Goal: Task Accomplishment & Management: Use online tool/utility

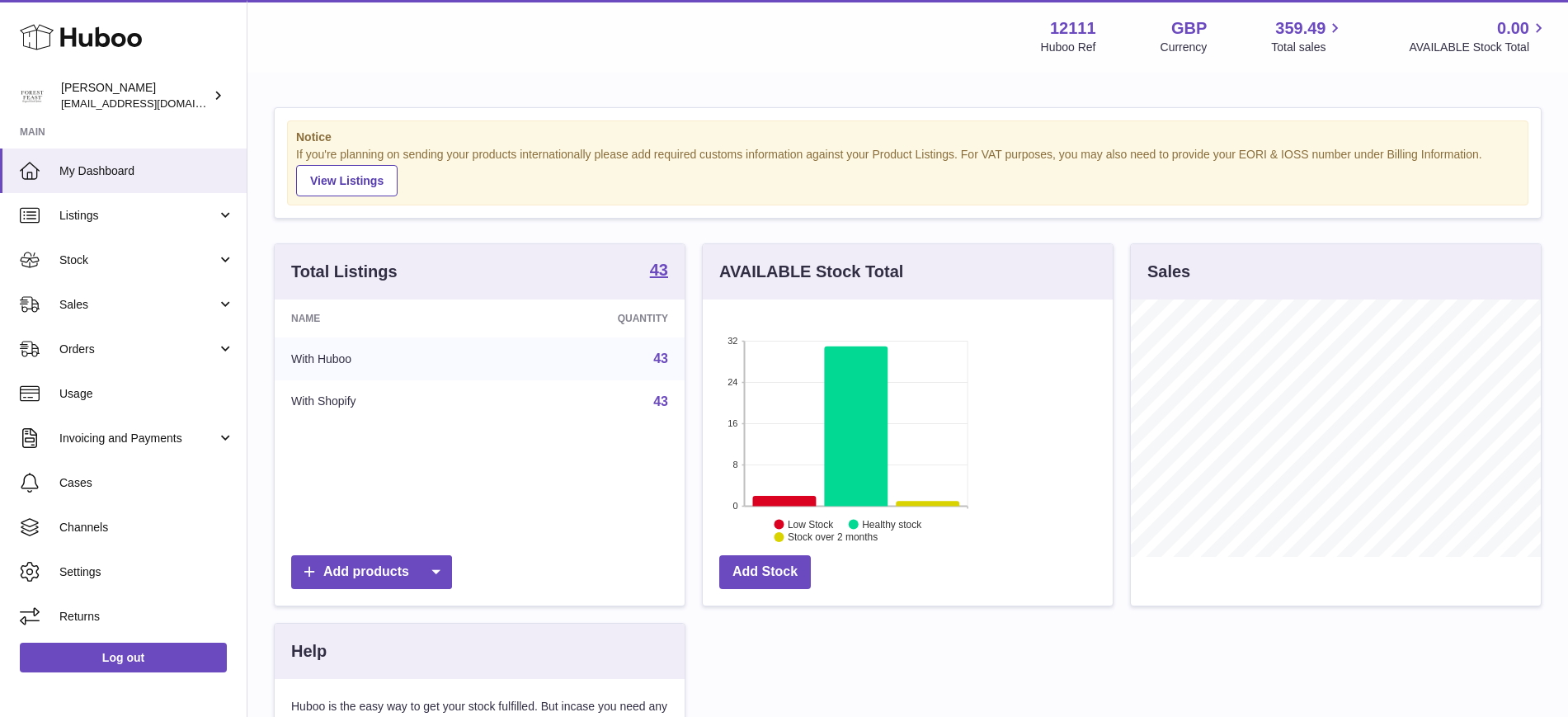
scroll to position [257, 410]
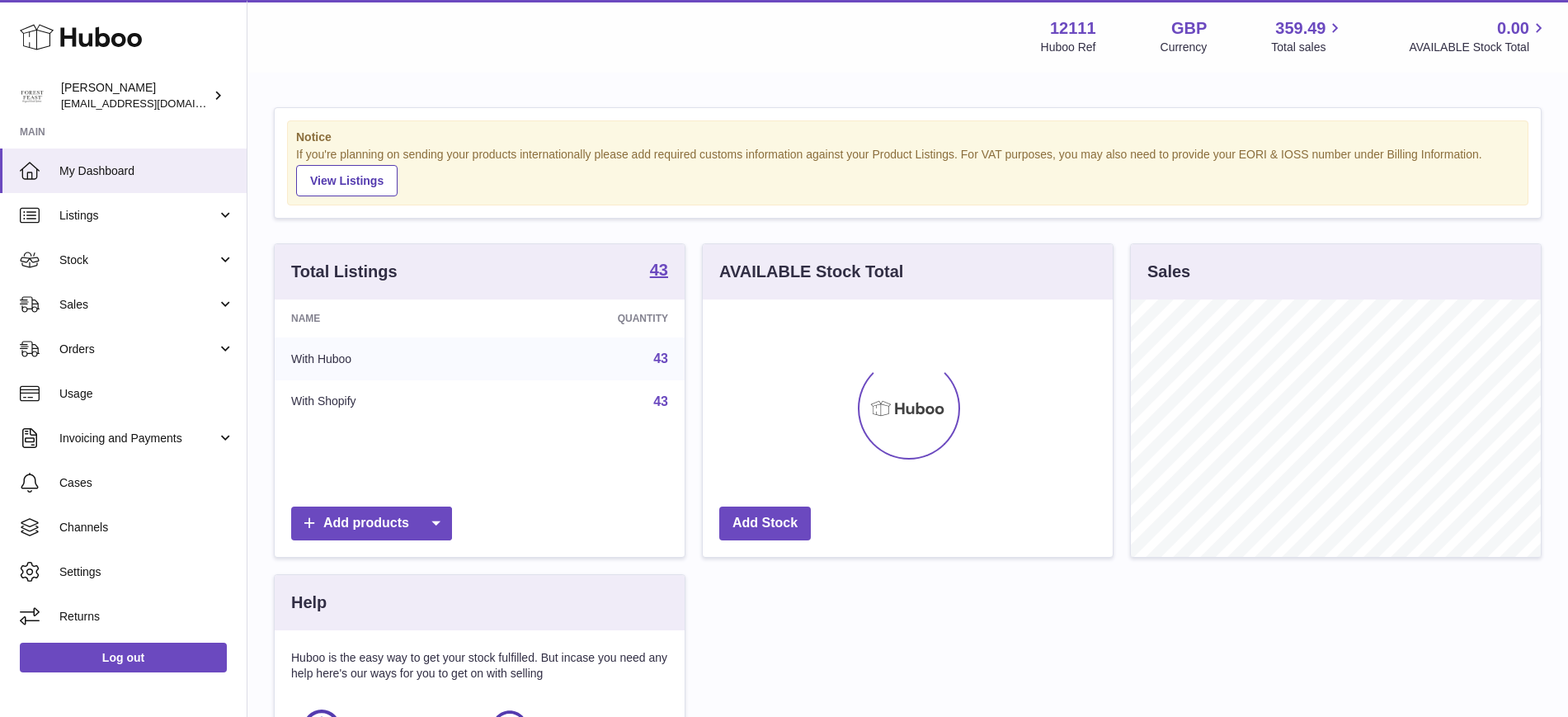
scroll to position [257, 410]
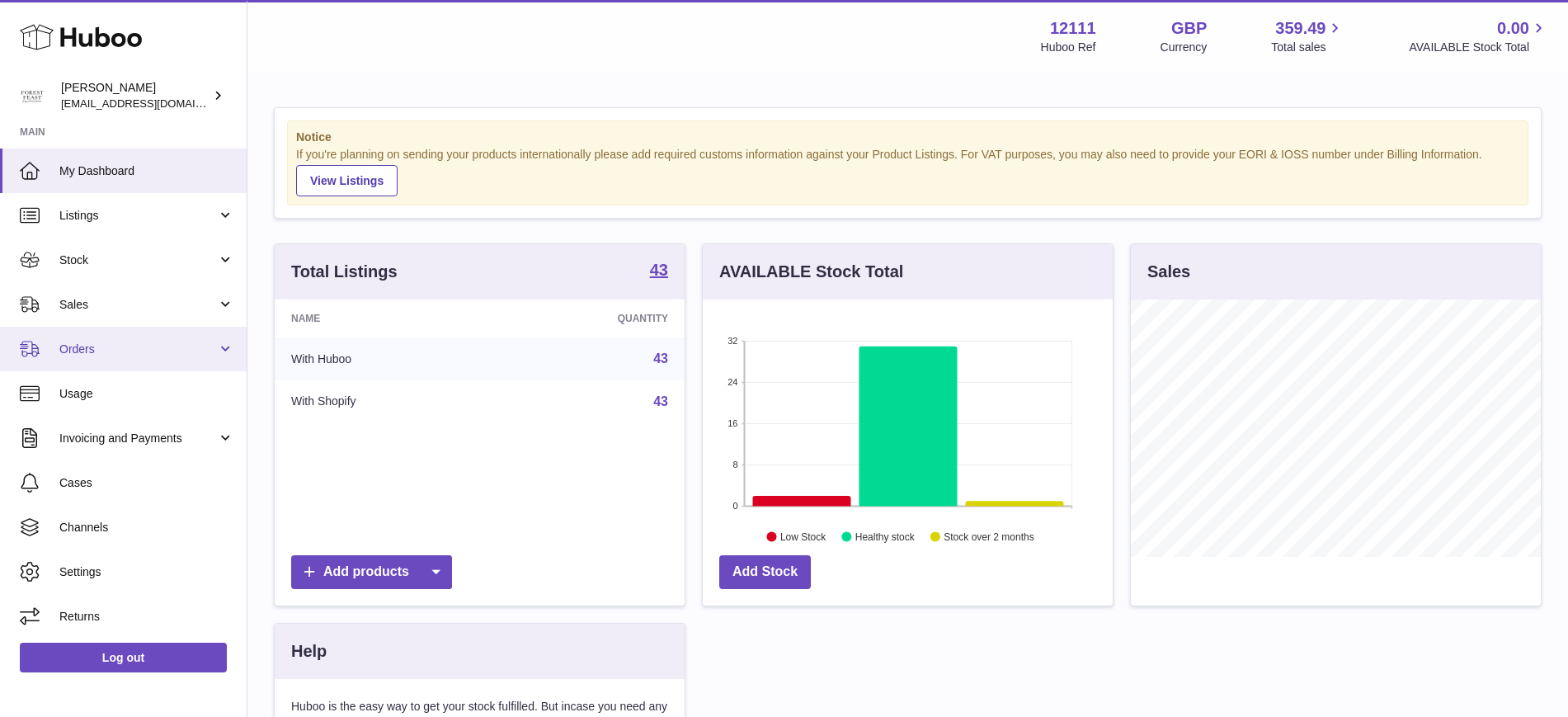
click at [227, 351] on link "Orders" at bounding box center [123, 349] width 247 height 45
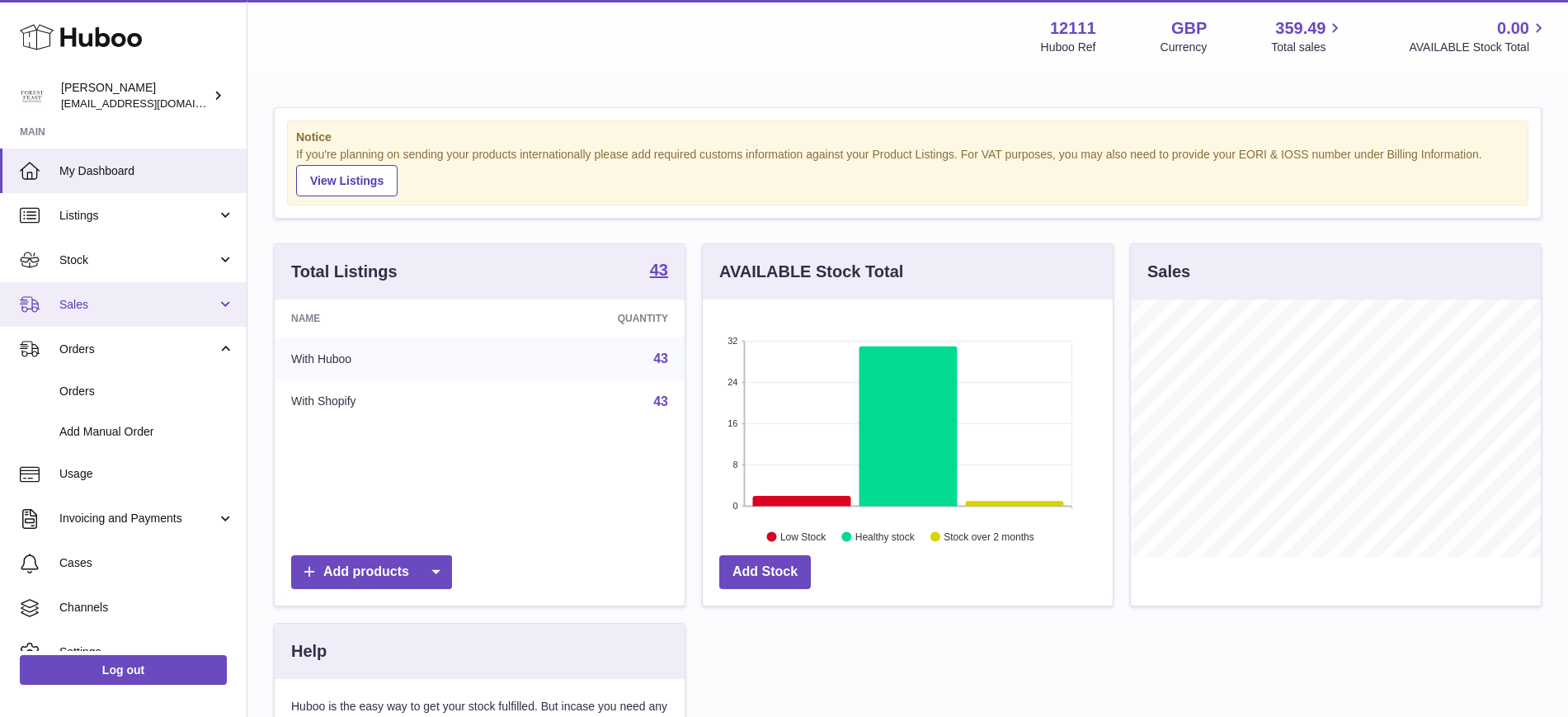
click at [187, 307] on span "Sales" at bounding box center [138, 305] width 158 height 16
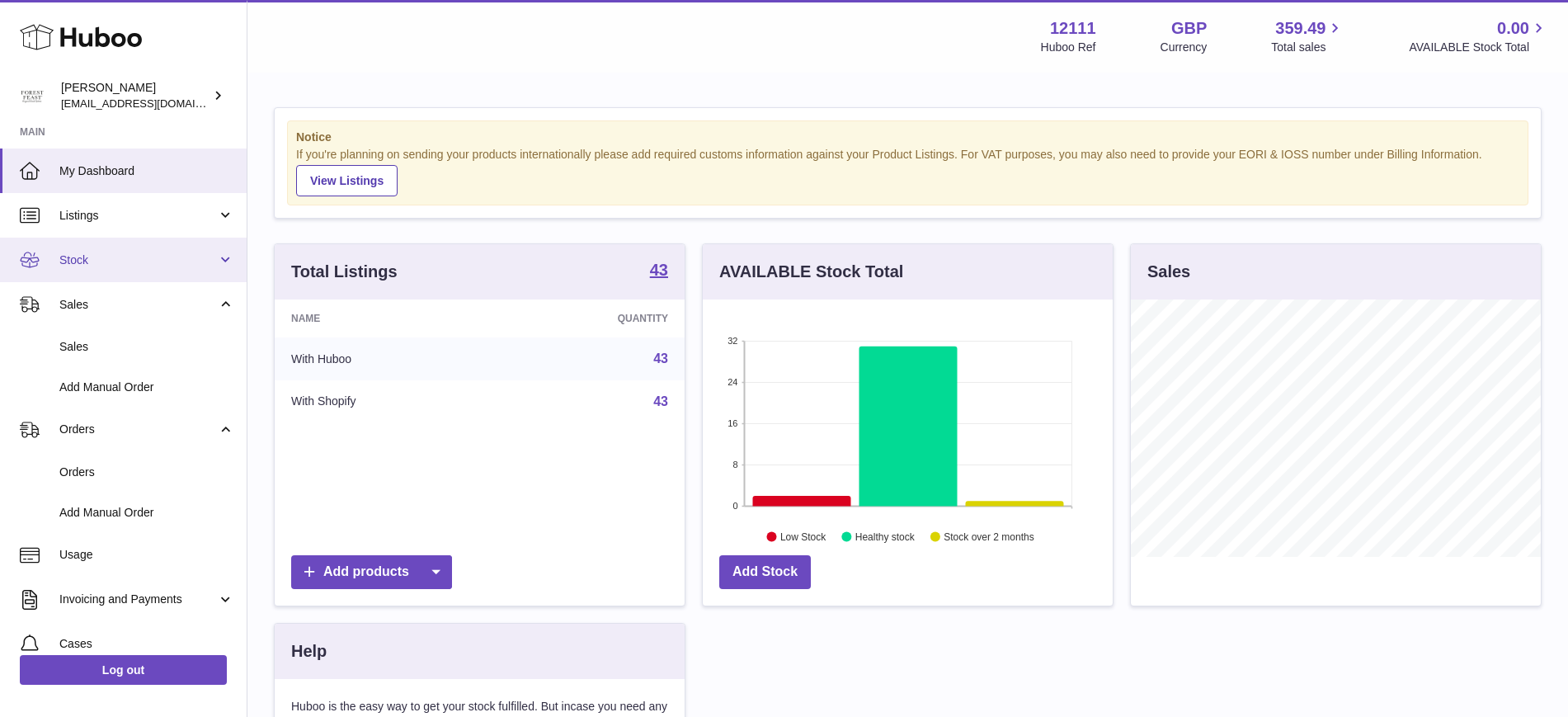
click at [164, 268] on link "Stock" at bounding box center [123, 260] width 247 height 45
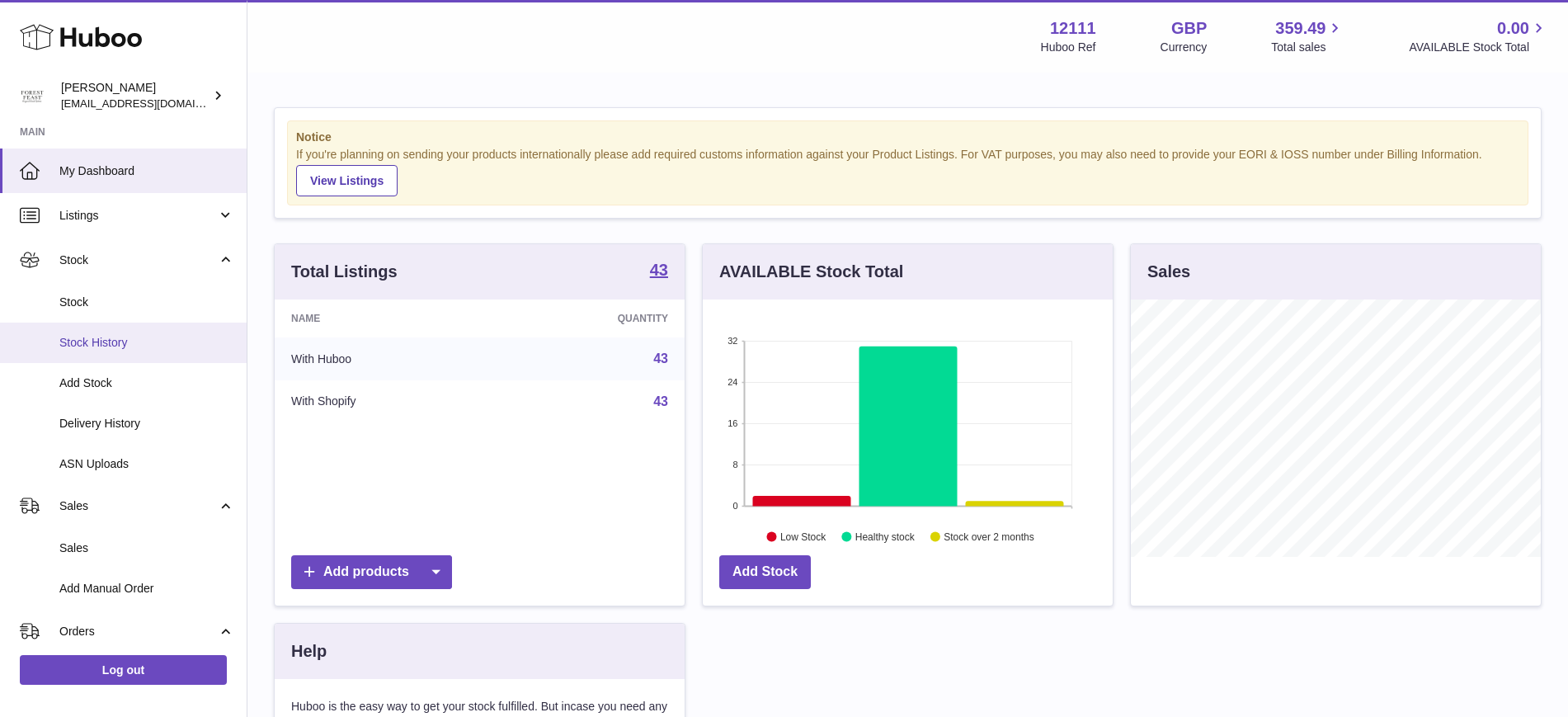
click at [141, 347] on span "Stock History" at bounding box center [147, 343] width 175 height 16
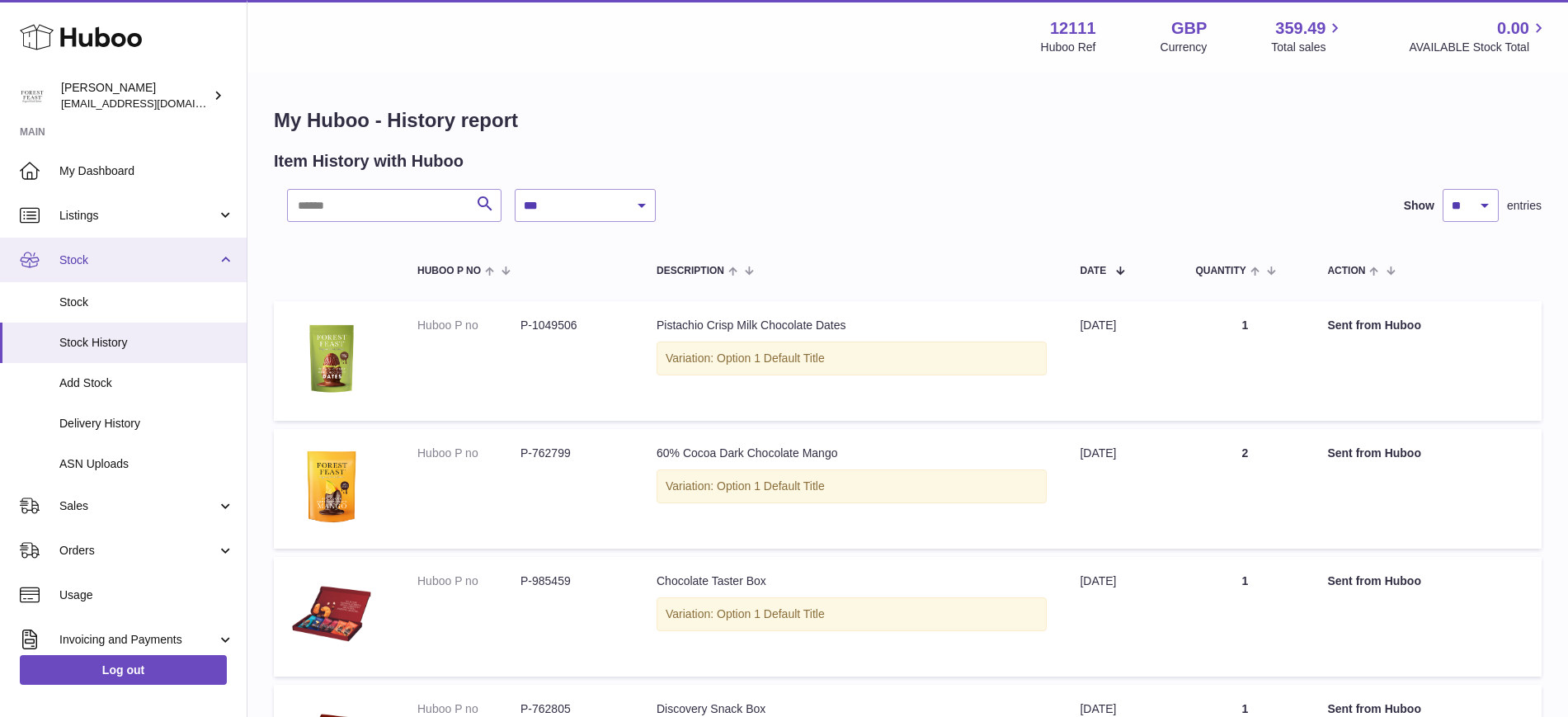
click at [85, 263] on span "Stock" at bounding box center [138, 261] width 158 height 16
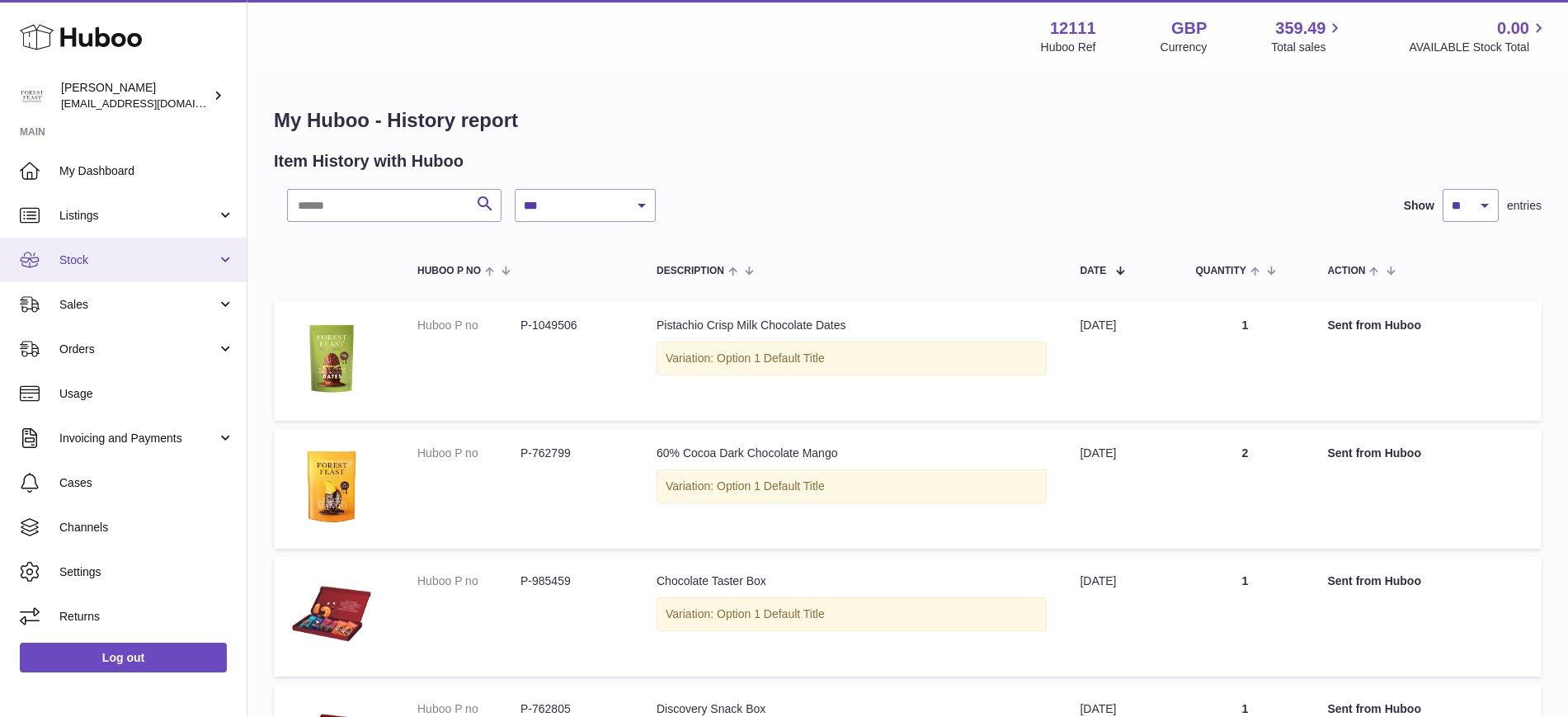
click at [83, 262] on span "Stock" at bounding box center [138, 261] width 158 height 16
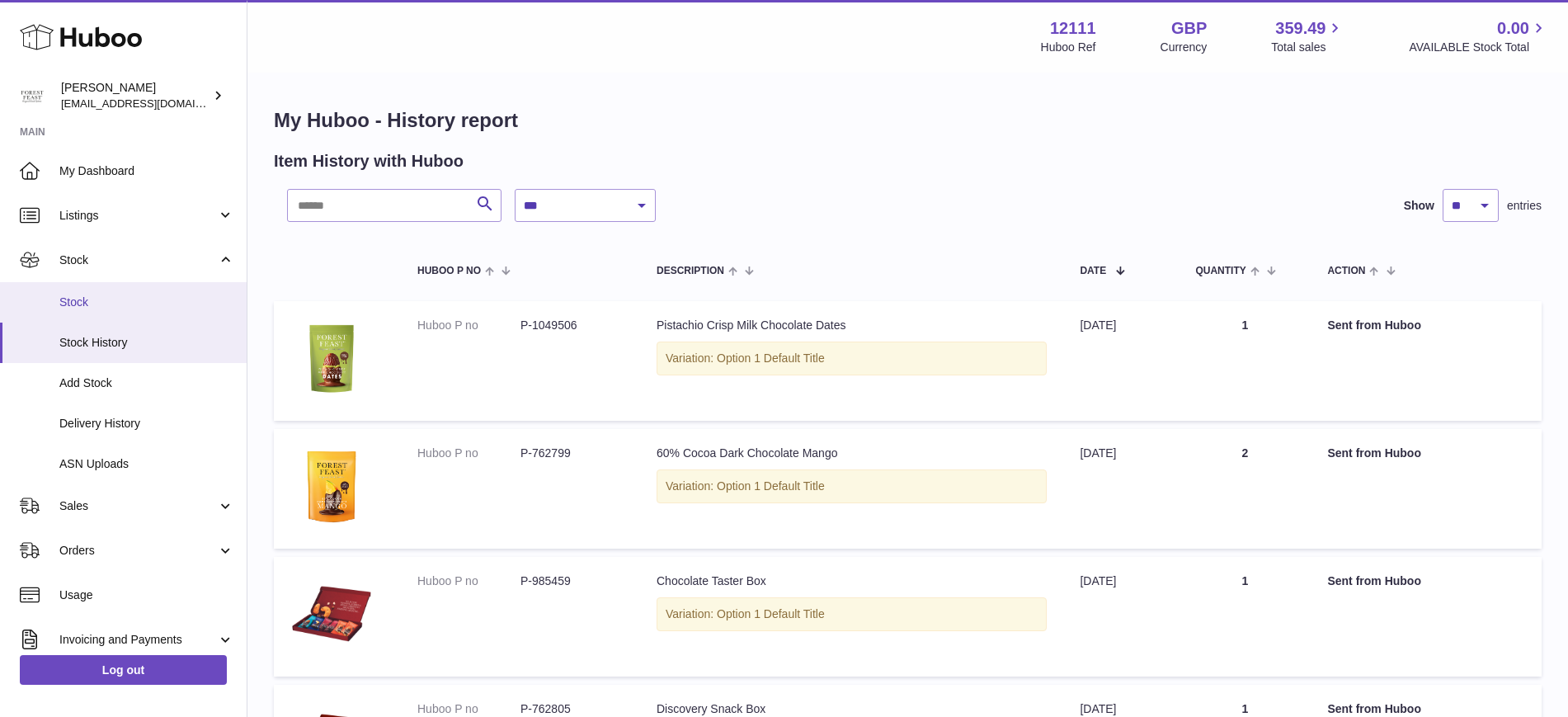
click at [210, 302] on span "Stock" at bounding box center [147, 302] width 175 height 16
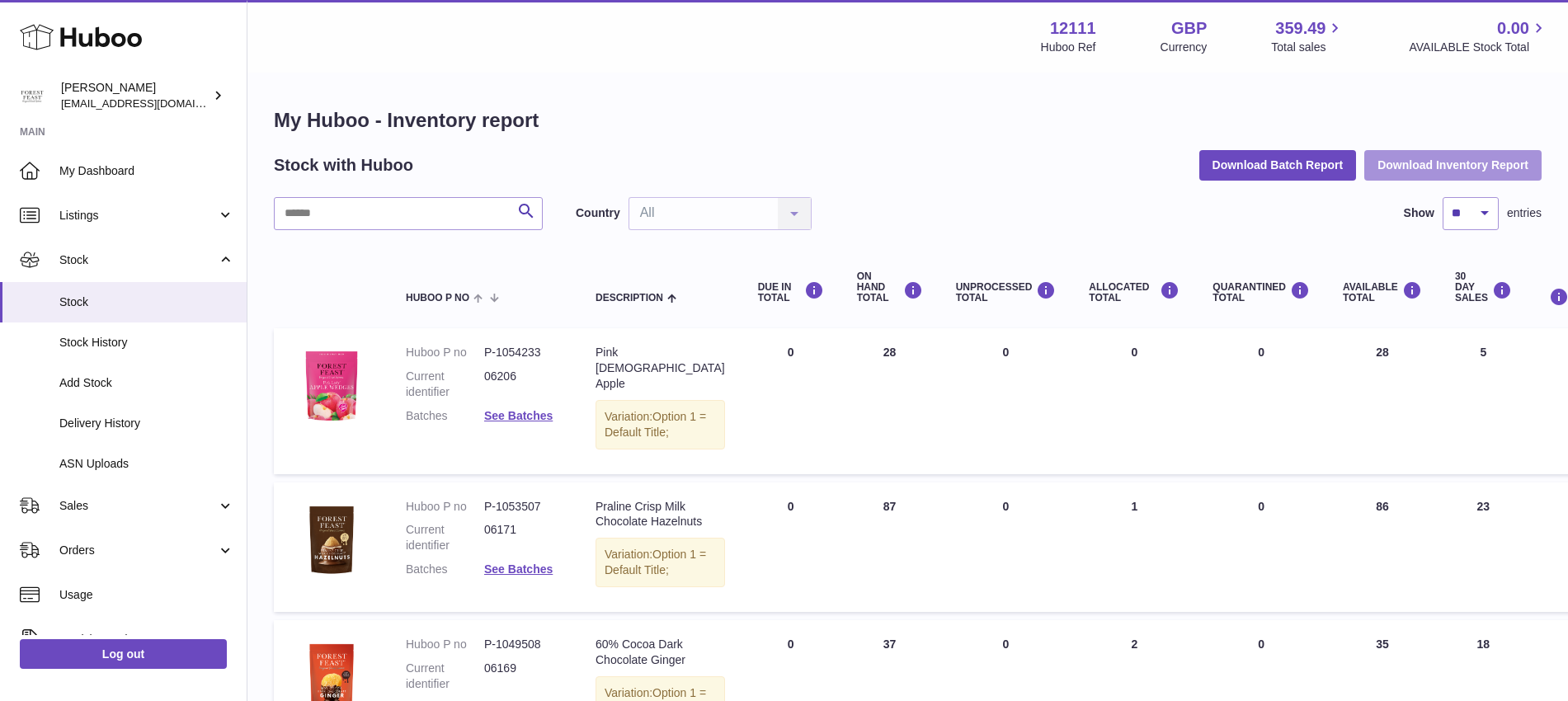
click at [1439, 158] on button "Download Inventory Report" at bounding box center [1453, 165] width 178 height 29
click at [405, 216] on input "text" at bounding box center [409, 214] width 269 height 33
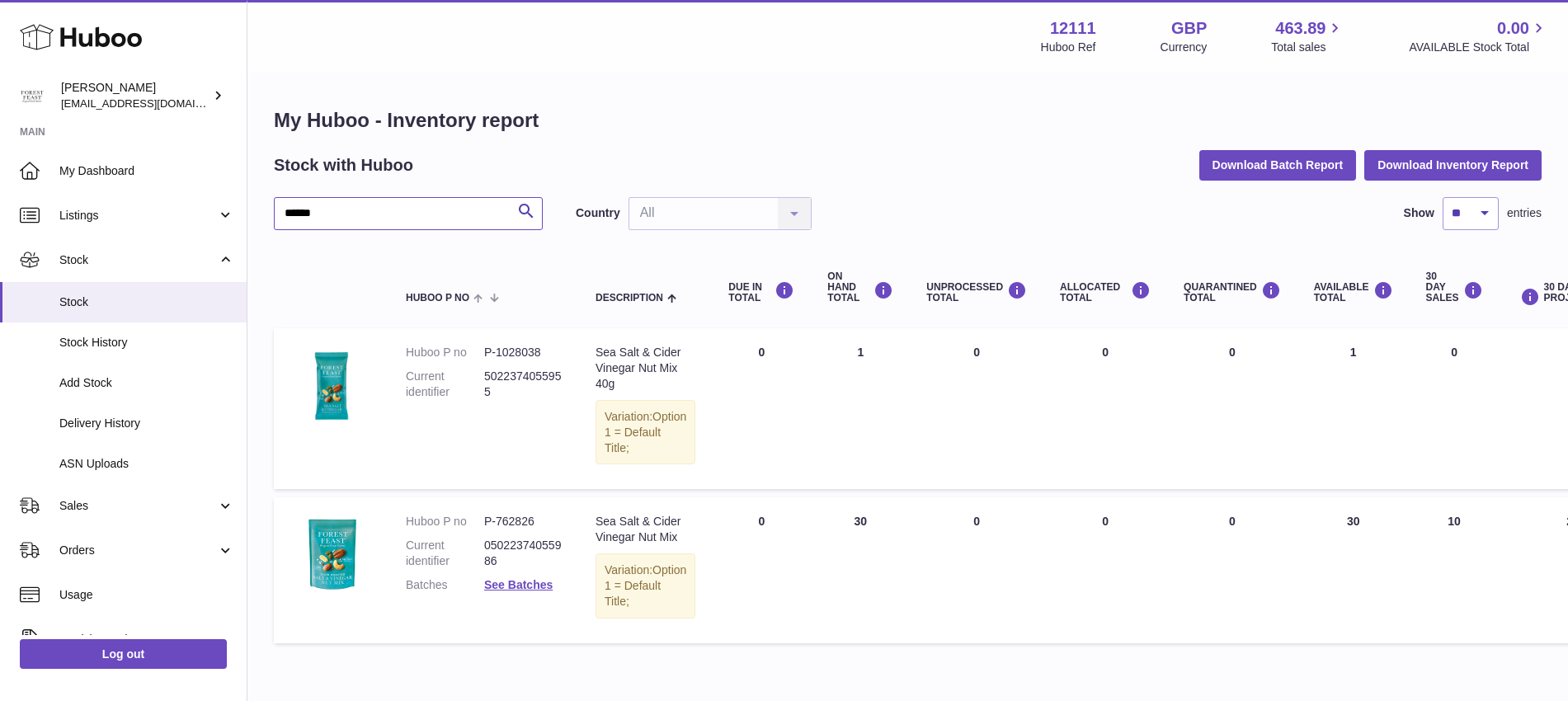
type input "******"
